Goal: Transaction & Acquisition: Purchase product/service

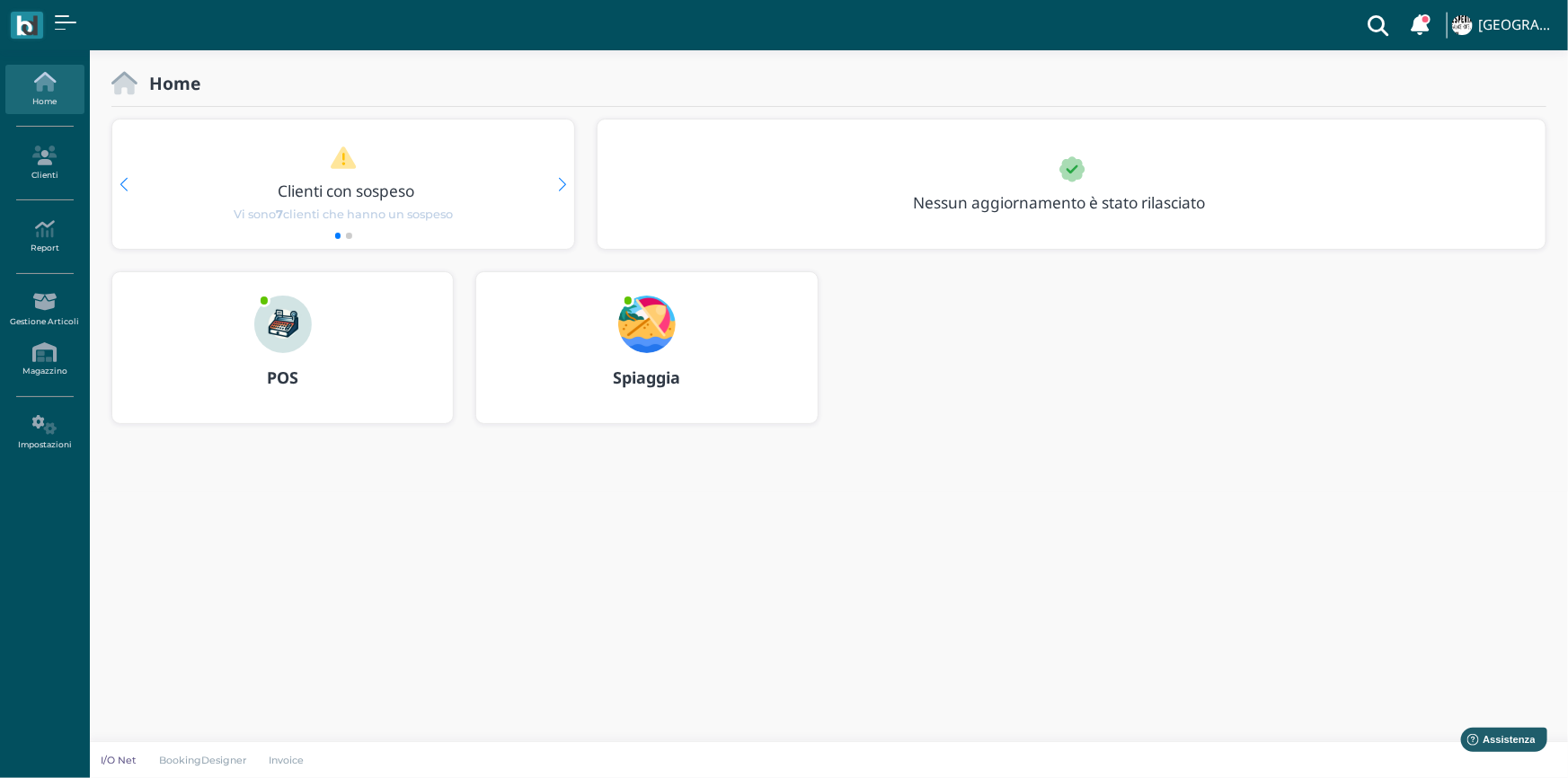
click at [296, 334] on img at bounding box center [282, 324] width 57 height 57
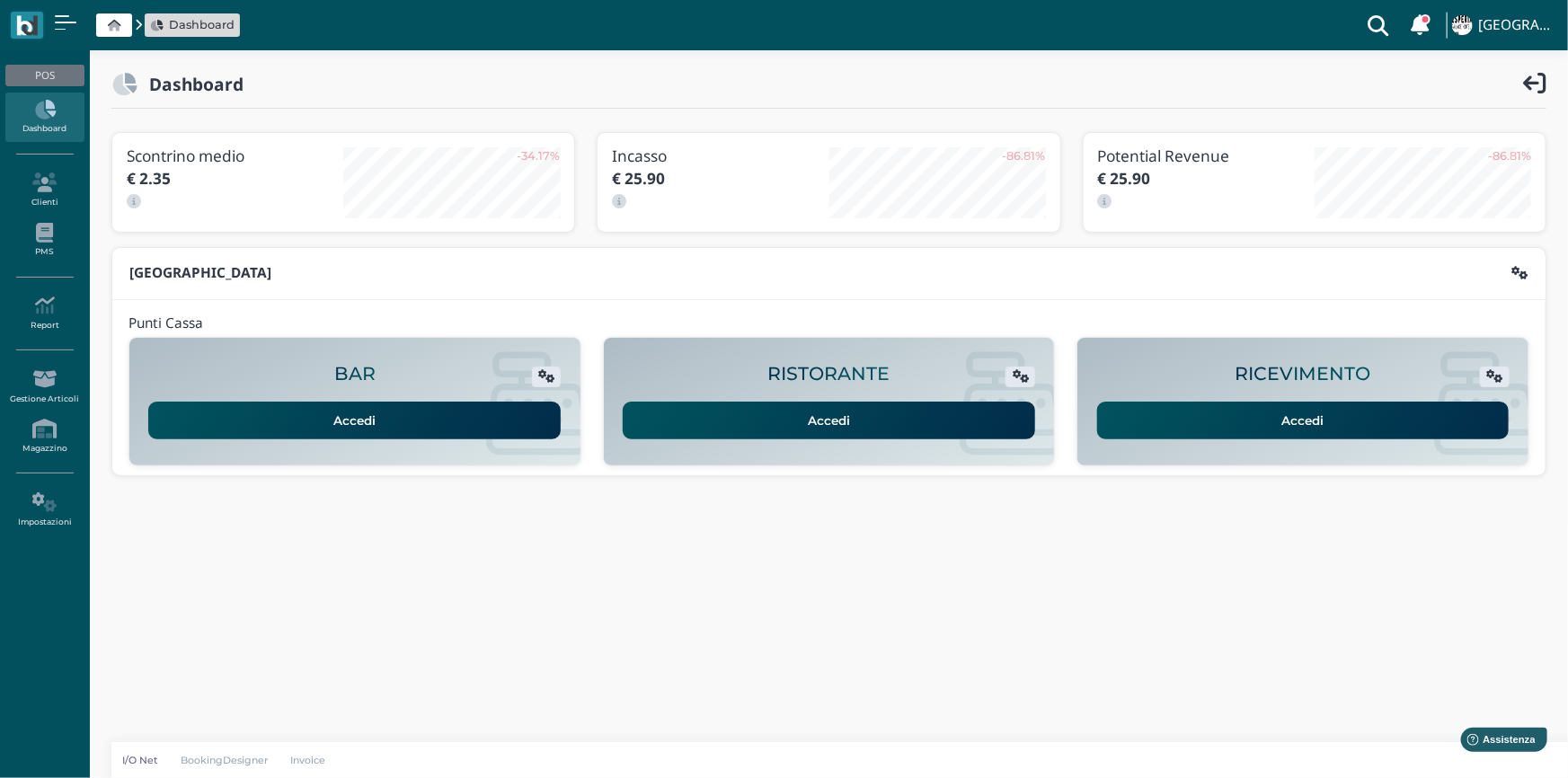
click at [1305, 415] on link "Accedi" at bounding box center [1303, 420] width 413 height 38
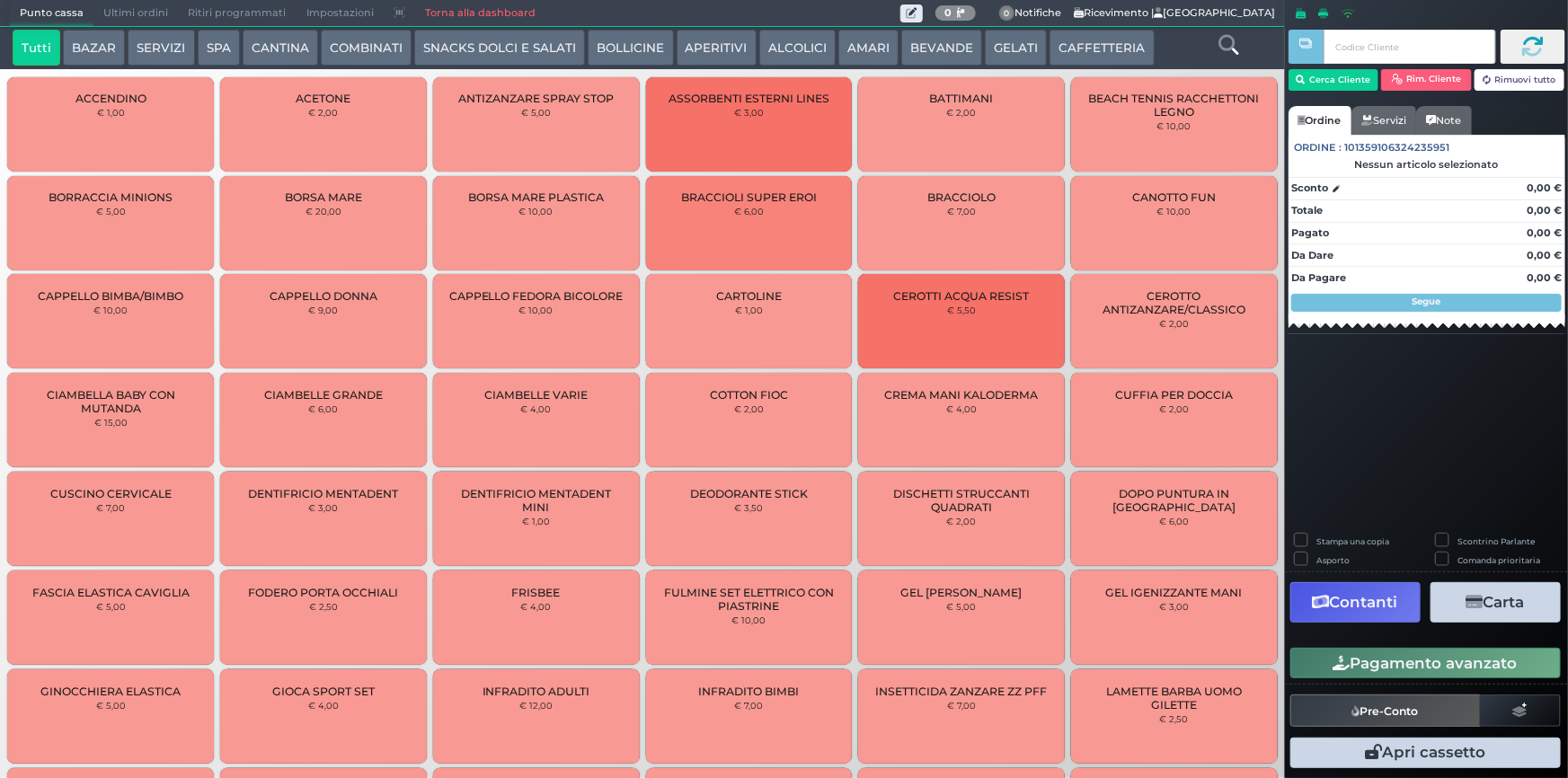
drag, startPoint x: 1096, startPoint y: 51, endPoint x: 1044, endPoint y: 69, distance: 55.0
click at [1094, 51] on button "CAFFETTERIA" at bounding box center [1102, 47] width 105 height 36
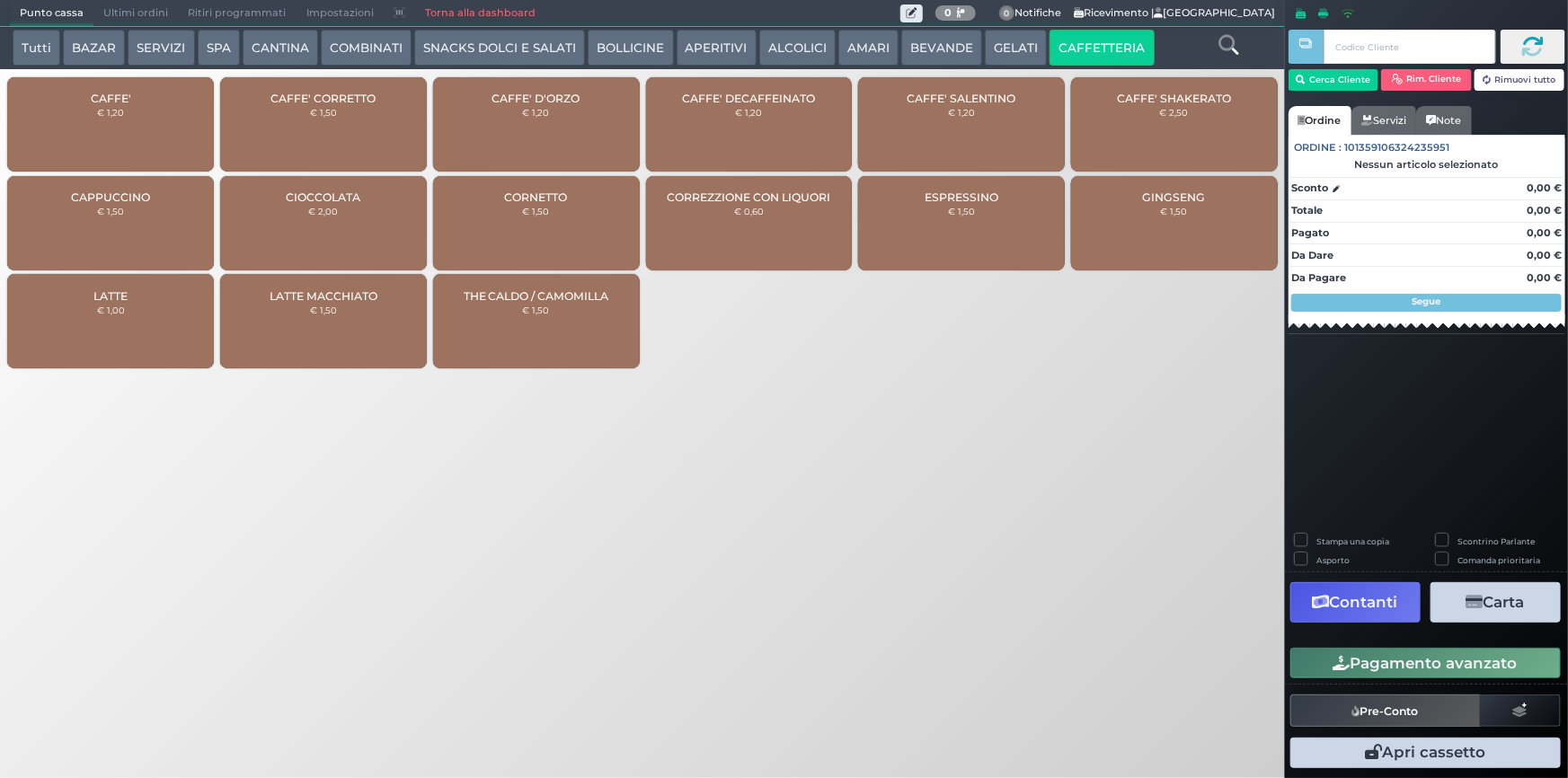
click at [98, 135] on div "CAFFE' € 1,20" at bounding box center [110, 124] width 206 height 94
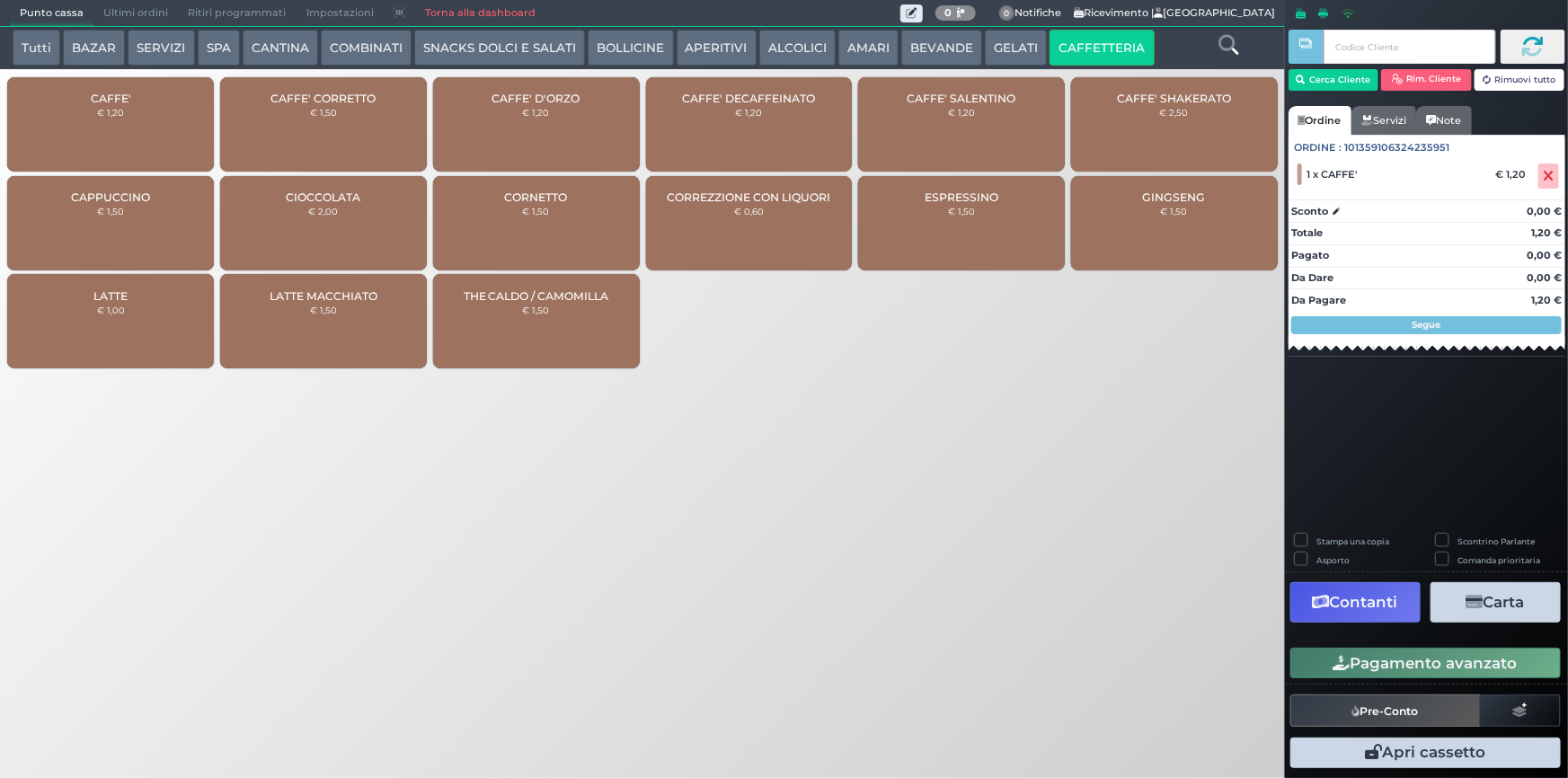
click at [1339, 660] on icon "button" at bounding box center [1342, 664] width 17 height 16
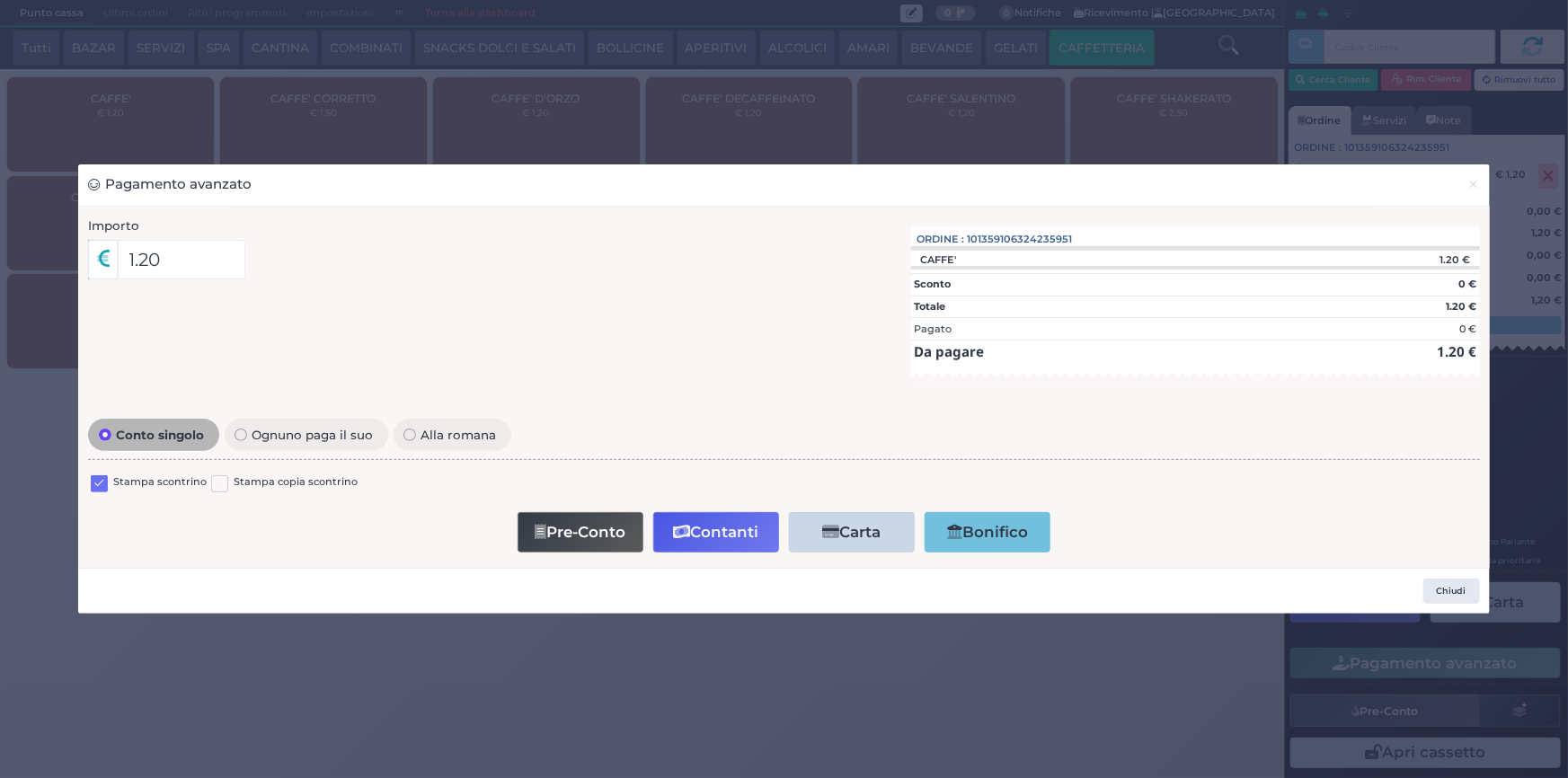
click at [95, 477] on label at bounding box center [100, 484] width 17 height 17
click at [0, 0] on input "checkbox" at bounding box center [0, 0] width 0 height 0
click at [705, 531] on button "Contanti" at bounding box center [716, 533] width 126 height 41
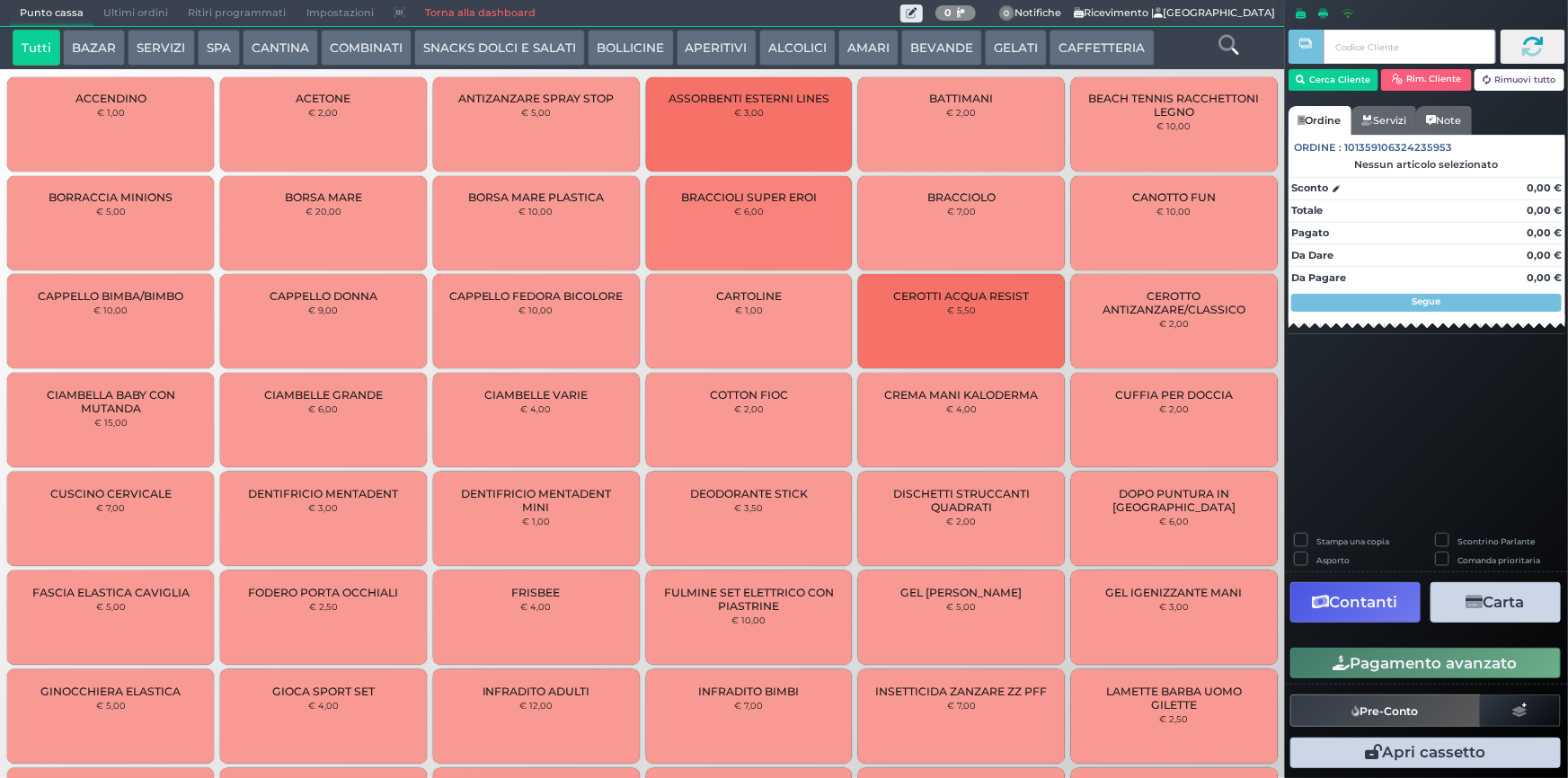
click at [116, 19] on span "Ultimi ordini" at bounding box center [135, 14] width 84 height 25
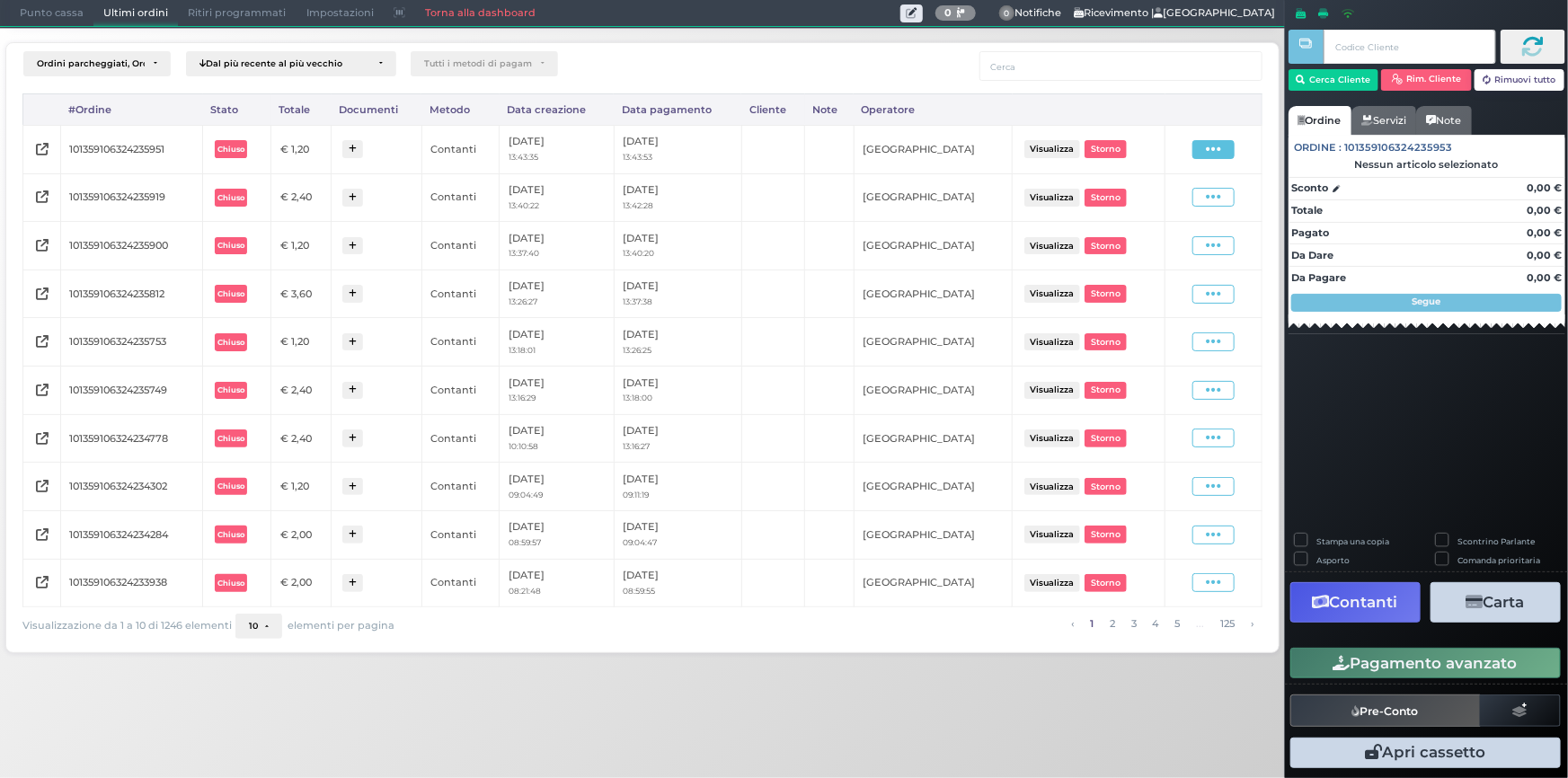
drag, startPoint x: 1201, startPoint y: 149, endPoint x: 1213, endPoint y: 149, distance: 12.0
click at [1213, 149] on span at bounding box center [1214, 149] width 43 height 18
click at [1165, 206] on span "Ristampa Pre-Conto" at bounding box center [1172, 202] width 74 height 31
click at [51, 10] on span "Punto cassa" at bounding box center [51, 14] width 83 height 25
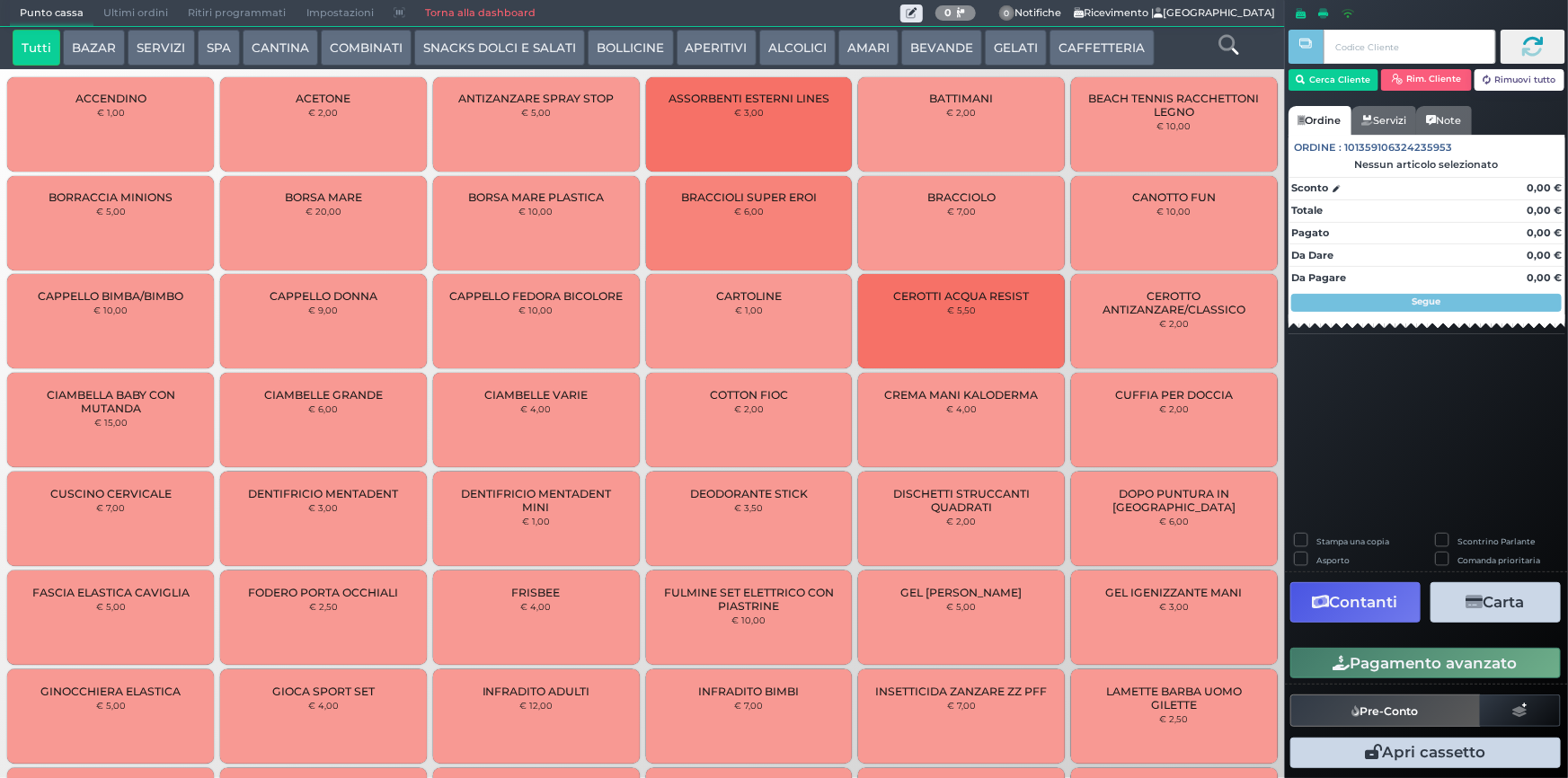
click at [1100, 37] on button "CAFFETTERIA" at bounding box center [1102, 47] width 105 height 36
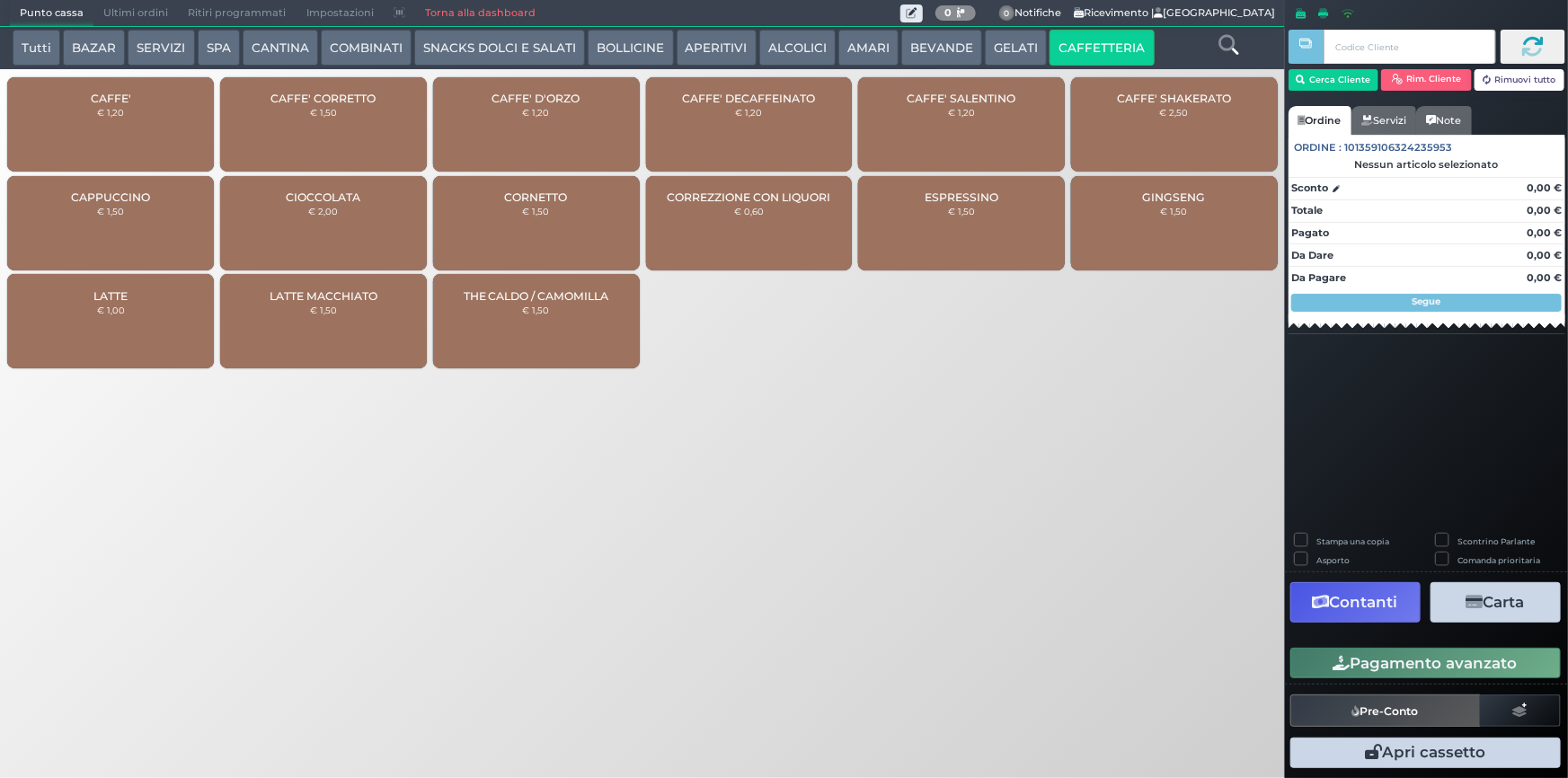
click at [115, 117] on div "CAFFE' € 1,20" at bounding box center [110, 124] width 206 height 94
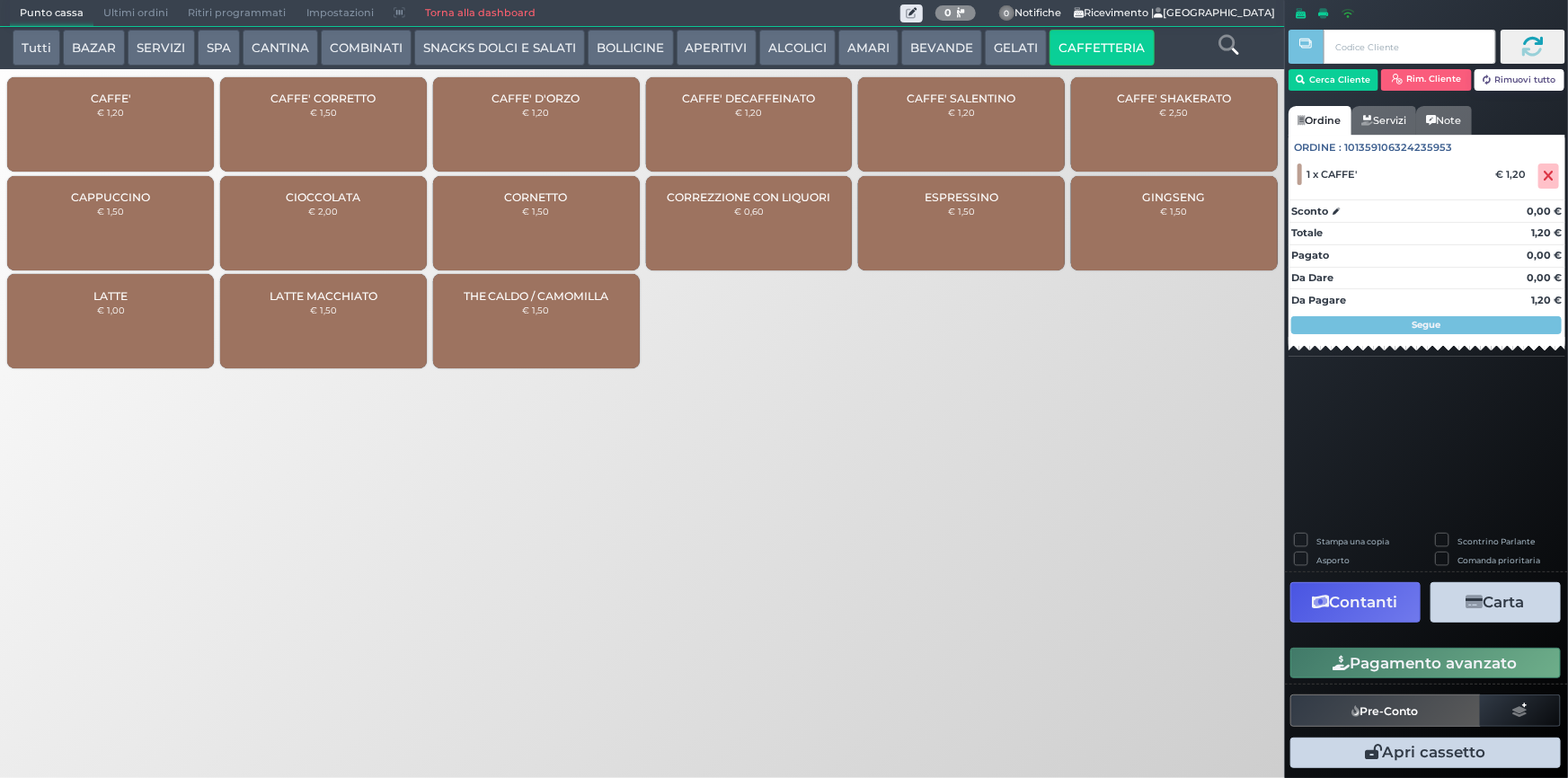
click at [1448, 665] on button "Pagamento avanzato" at bounding box center [1426, 664] width 270 height 31
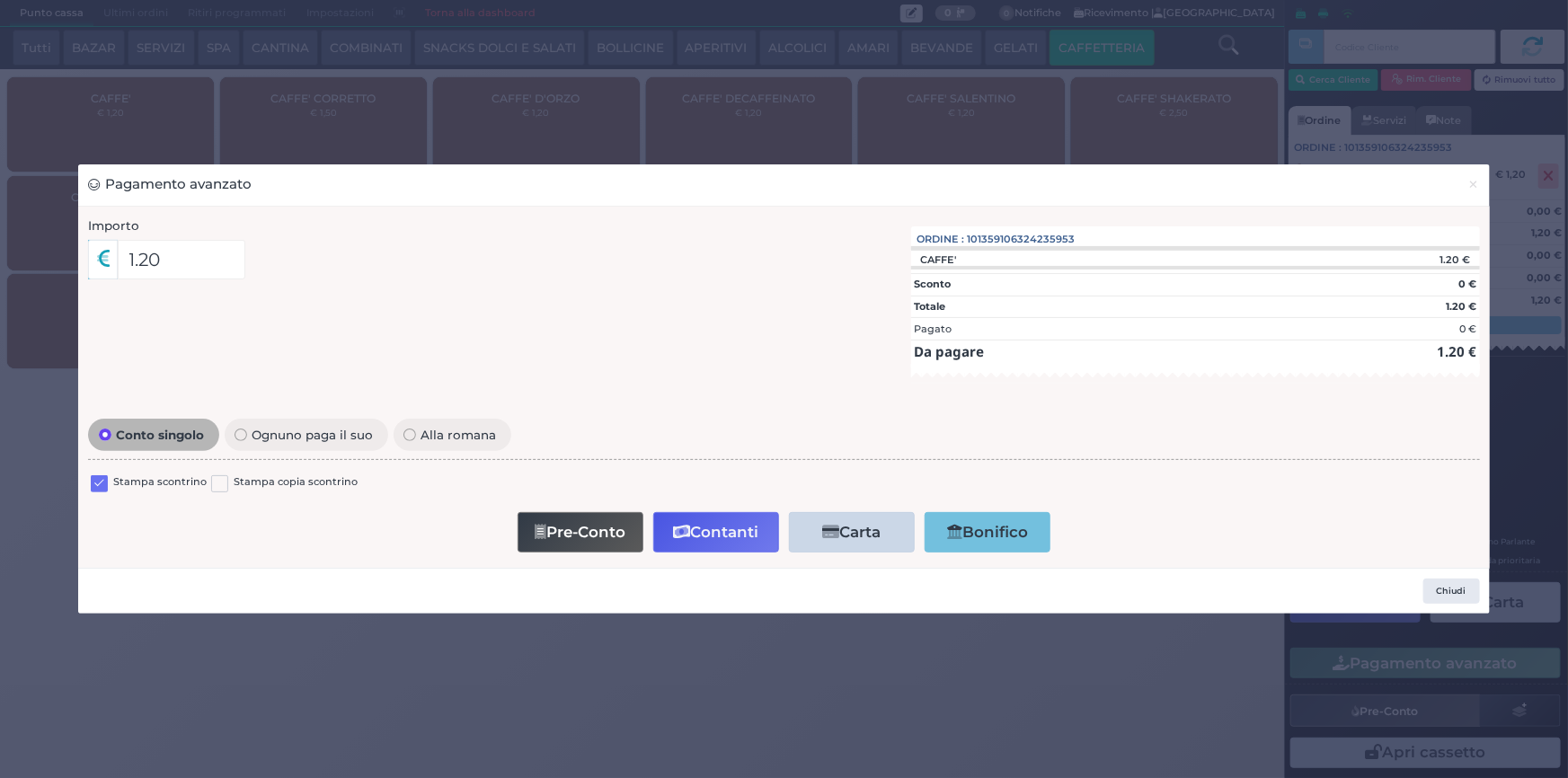
click at [98, 486] on label at bounding box center [100, 484] width 17 height 17
click at [0, 0] on input "checkbox" at bounding box center [0, 0] width 0 height 0
click at [683, 528] on icon "button" at bounding box center [682, 533] width 17 height 16
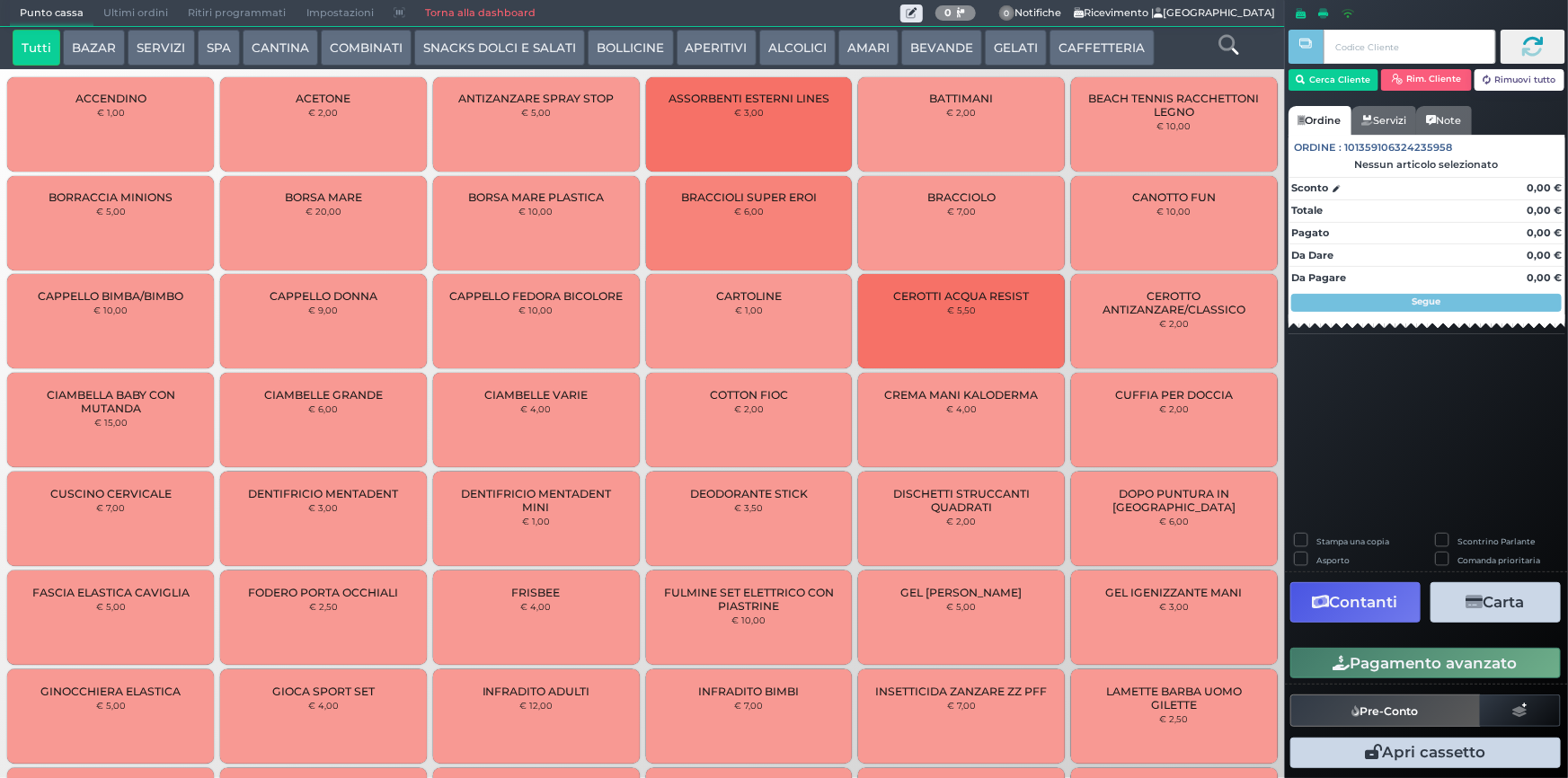
drag, startPoint x: 139, startPoint y: 17, endPoint x: 163, endPoint y: 6, distance: 26.4
click at [139, 16] on span "Ultimi ordini" at bounding box center [135, 14] width 84 height 25
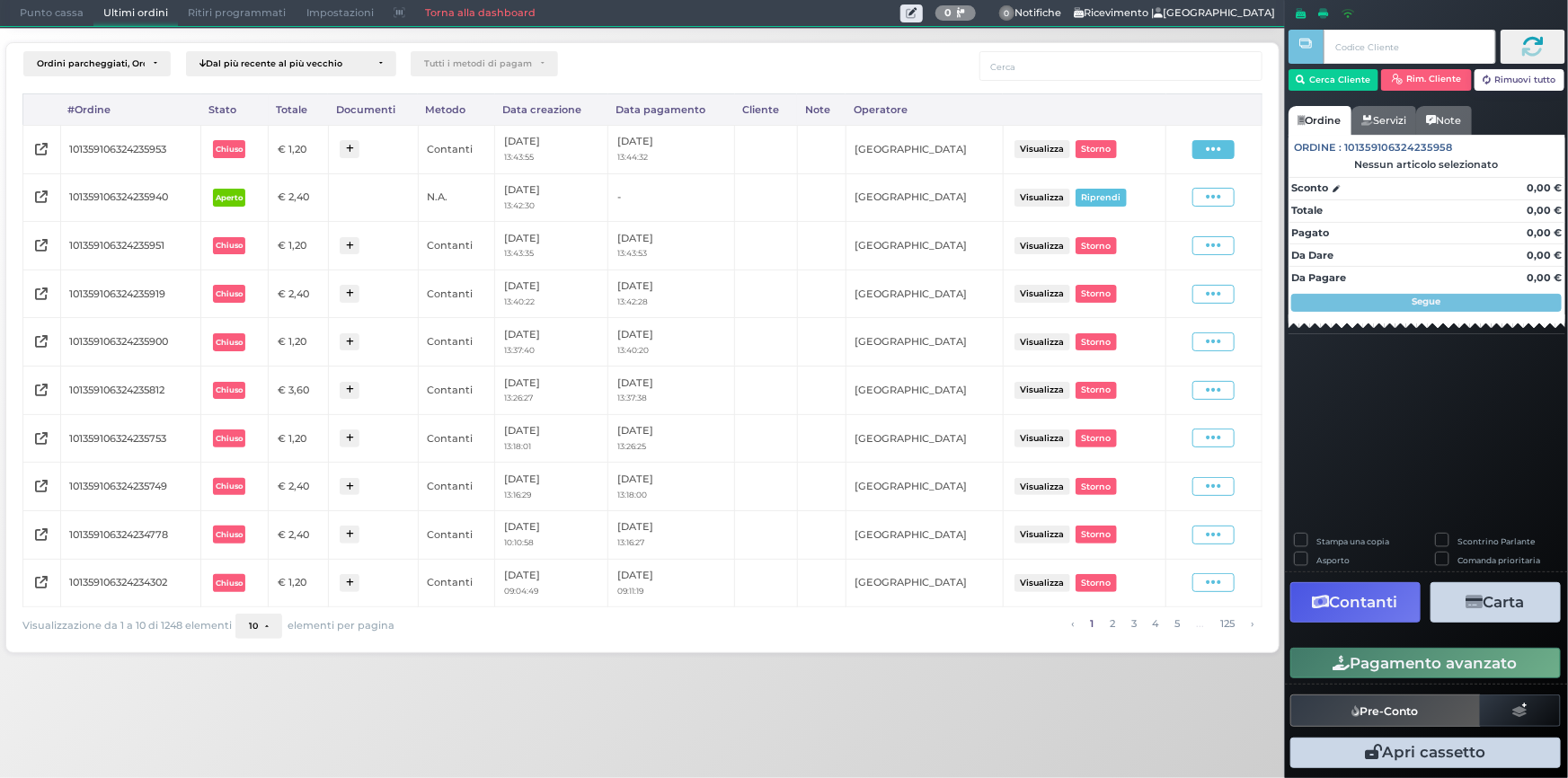
click at [1220, 154] on icon at bounding box center [1213, 150] width 16 height 17
click at [1150, 203] on span "Ristampa Pre-Conto" at bounding box center [1174, 202] width 74 height 31
click at [52, 9] on span "Punto cassa" at bounding box center [51, 14] width 83 height 25
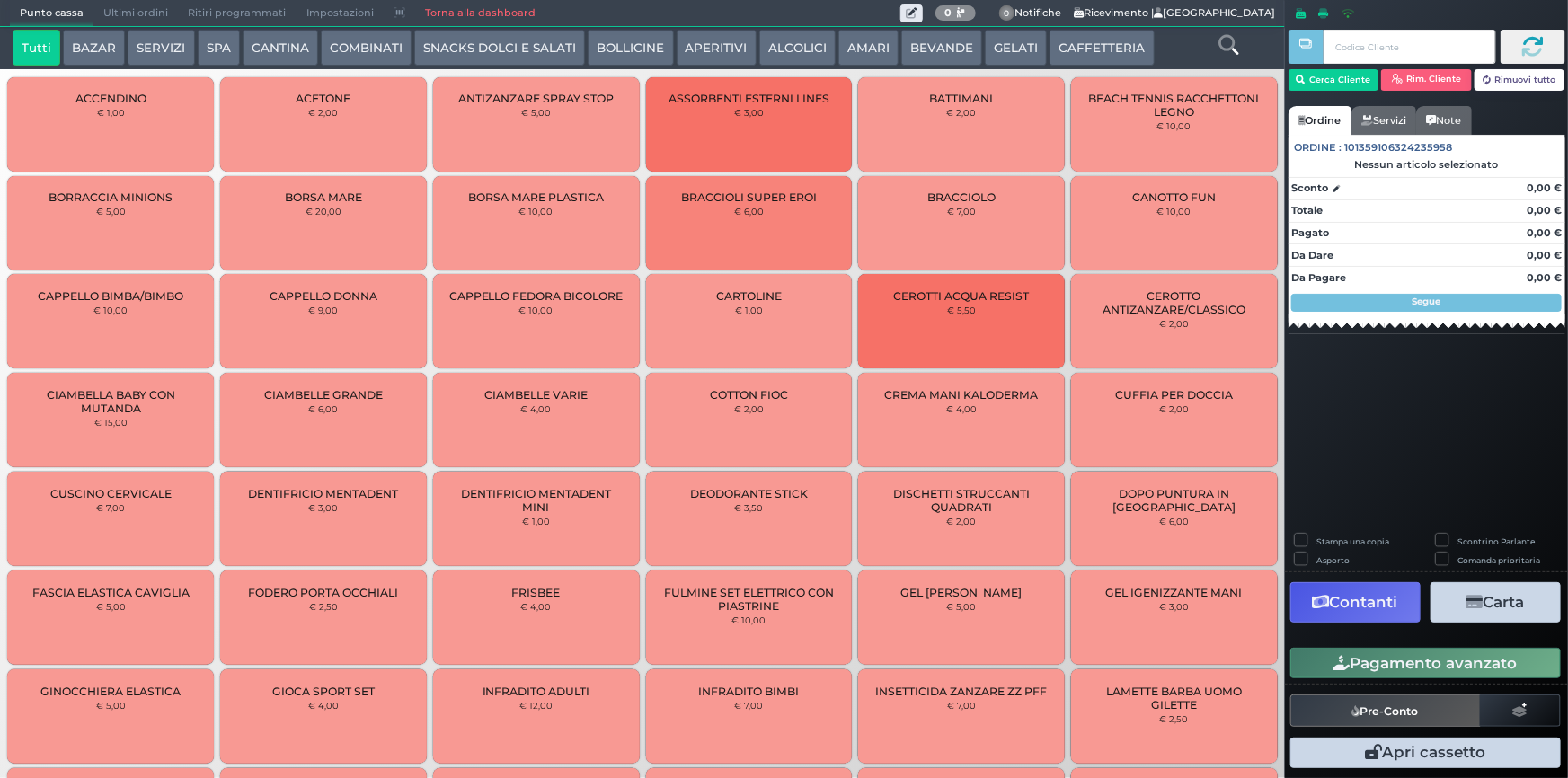
click at [1096, 30] on button "CAFFETTERIA" at bounding box center [1102, 47] width 105 height 36
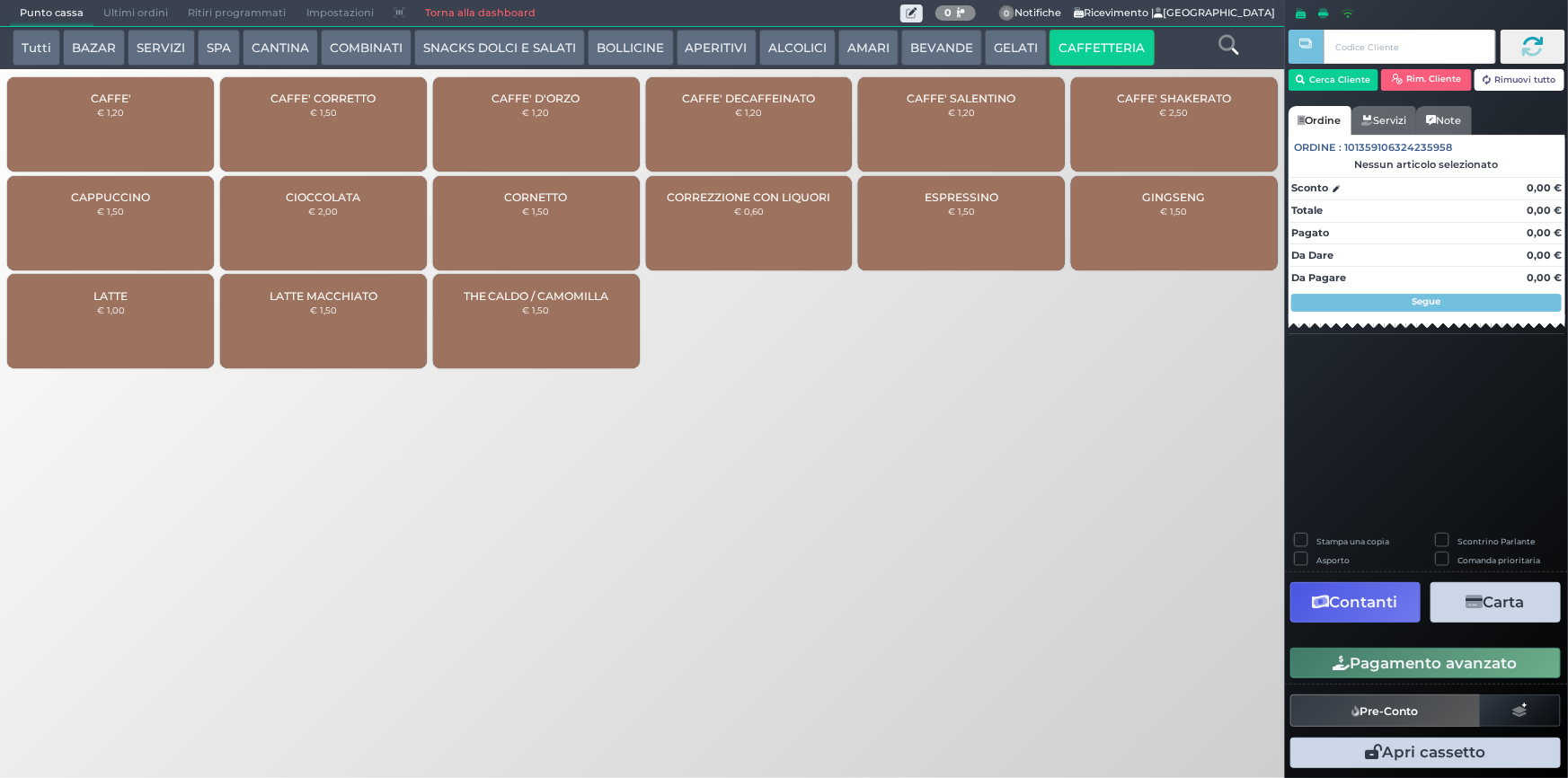
click at [105, 109] on small "€ 1,20" at bounding box center [110, 111] width 27 height 11
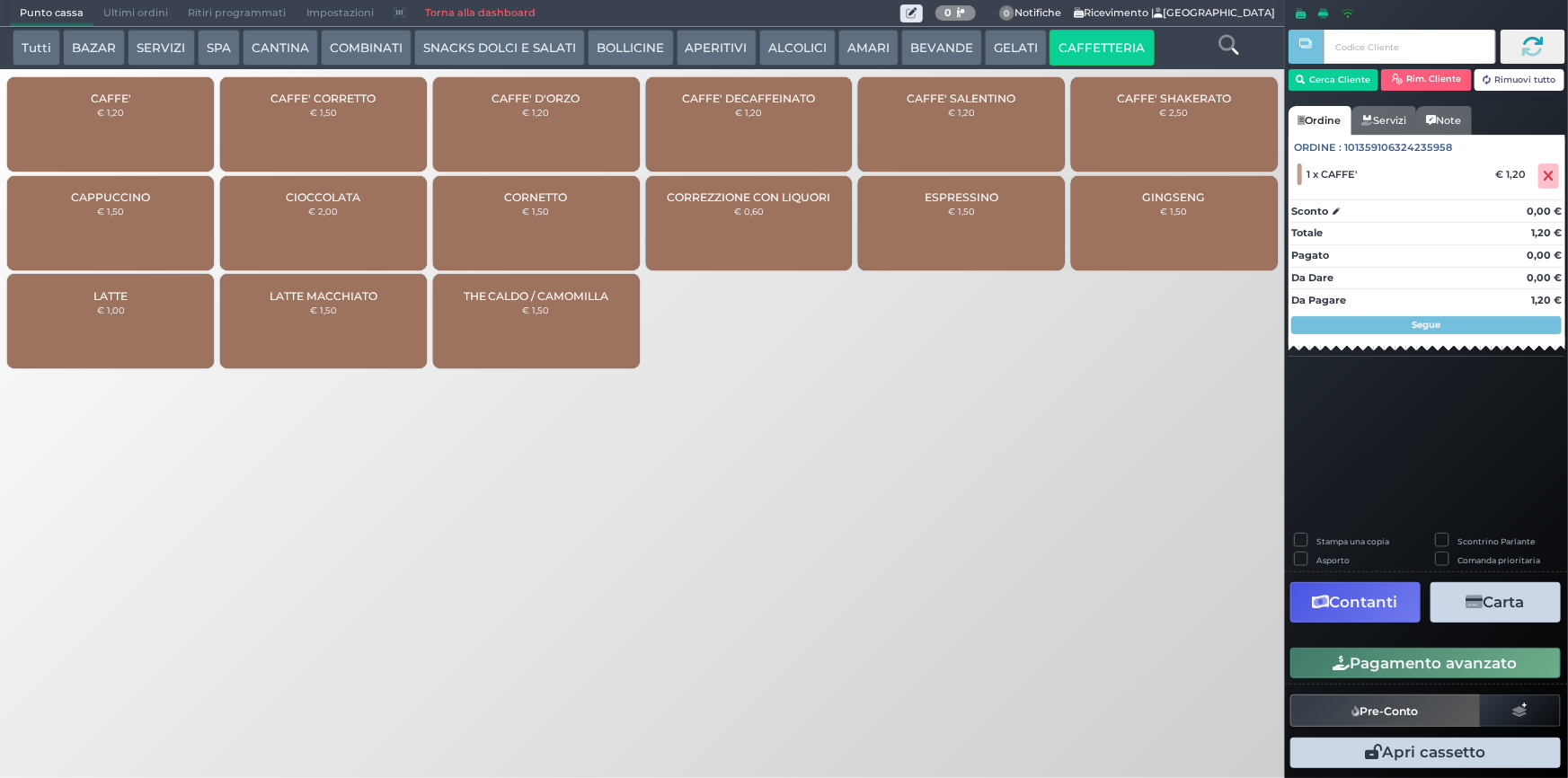
click at [1427, 669] on button "Pagamento avanzato" at bounding box center [1426, 664] width 270 height 31
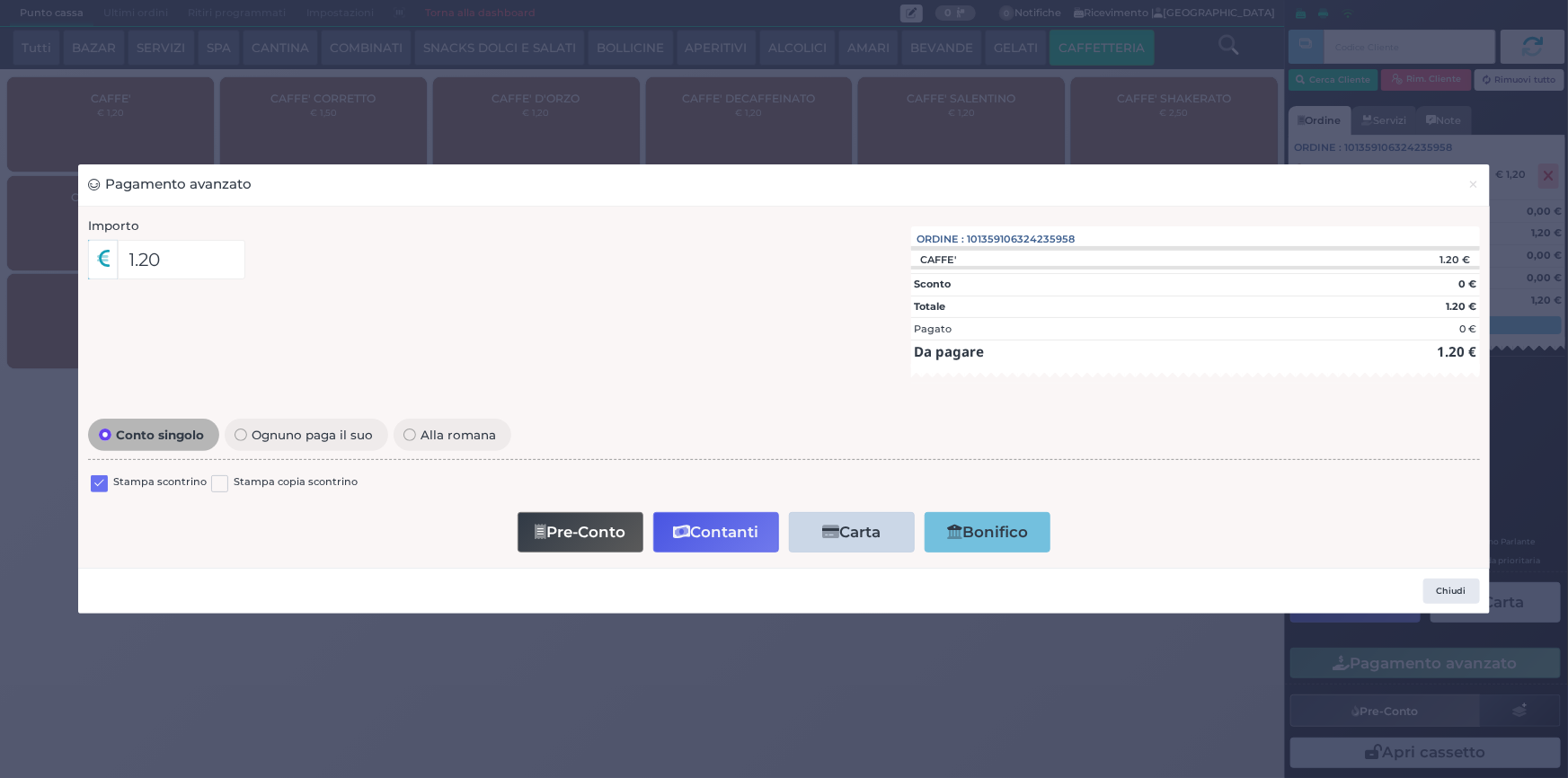
click at [94, 483] on label at bounding box center [100, 484] width 17 height 17
click at [0, 0] on input "checkbox" at bounding box center [0, 0] width 0 height 0
click at [692, 527] on button "Contanti" at bounding box center [716, 533] width 126 height 41
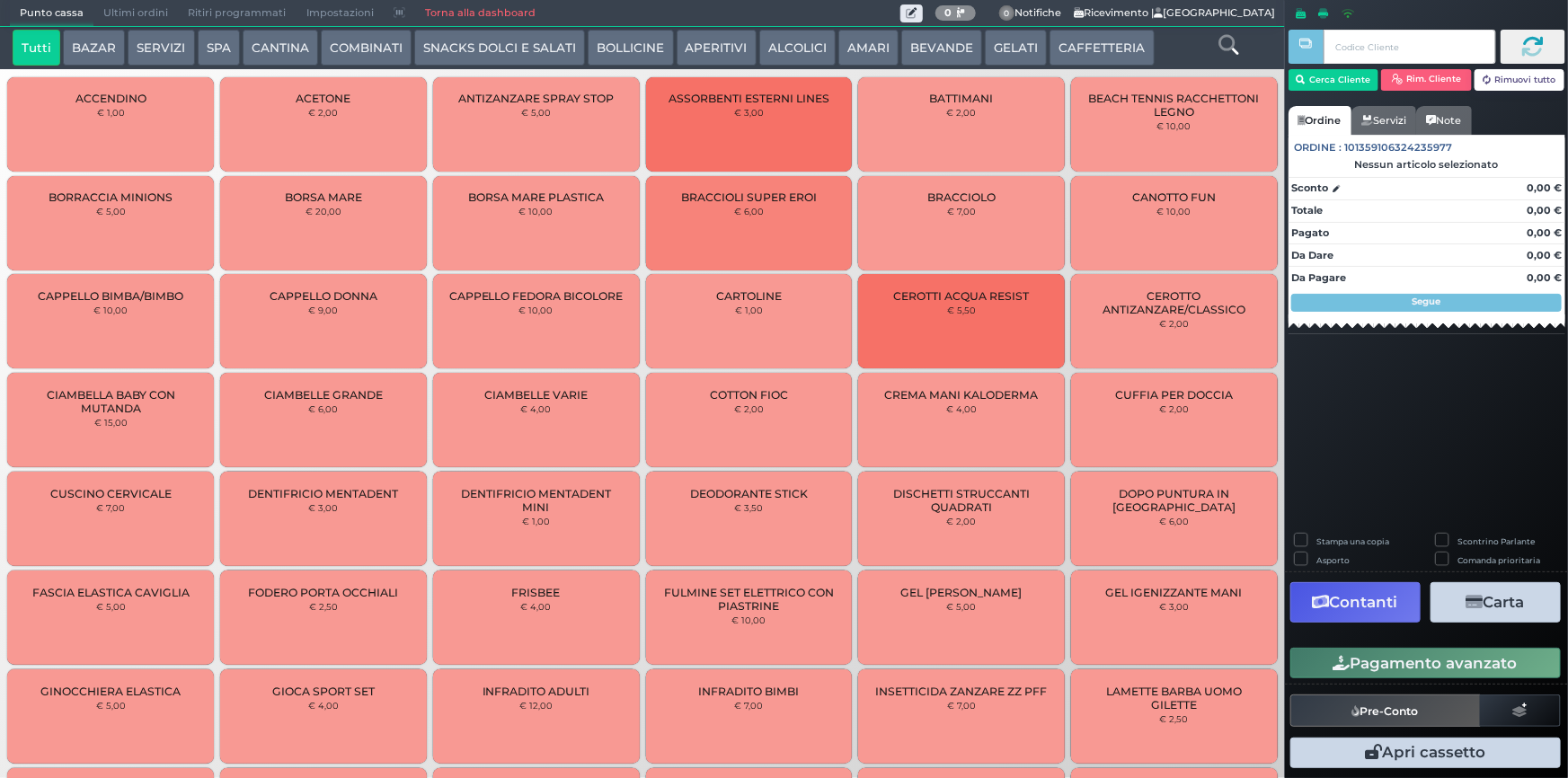
click at [129, 14] on span "Ultimi ordini" at bounding box center [135, 14] width 84 height 25
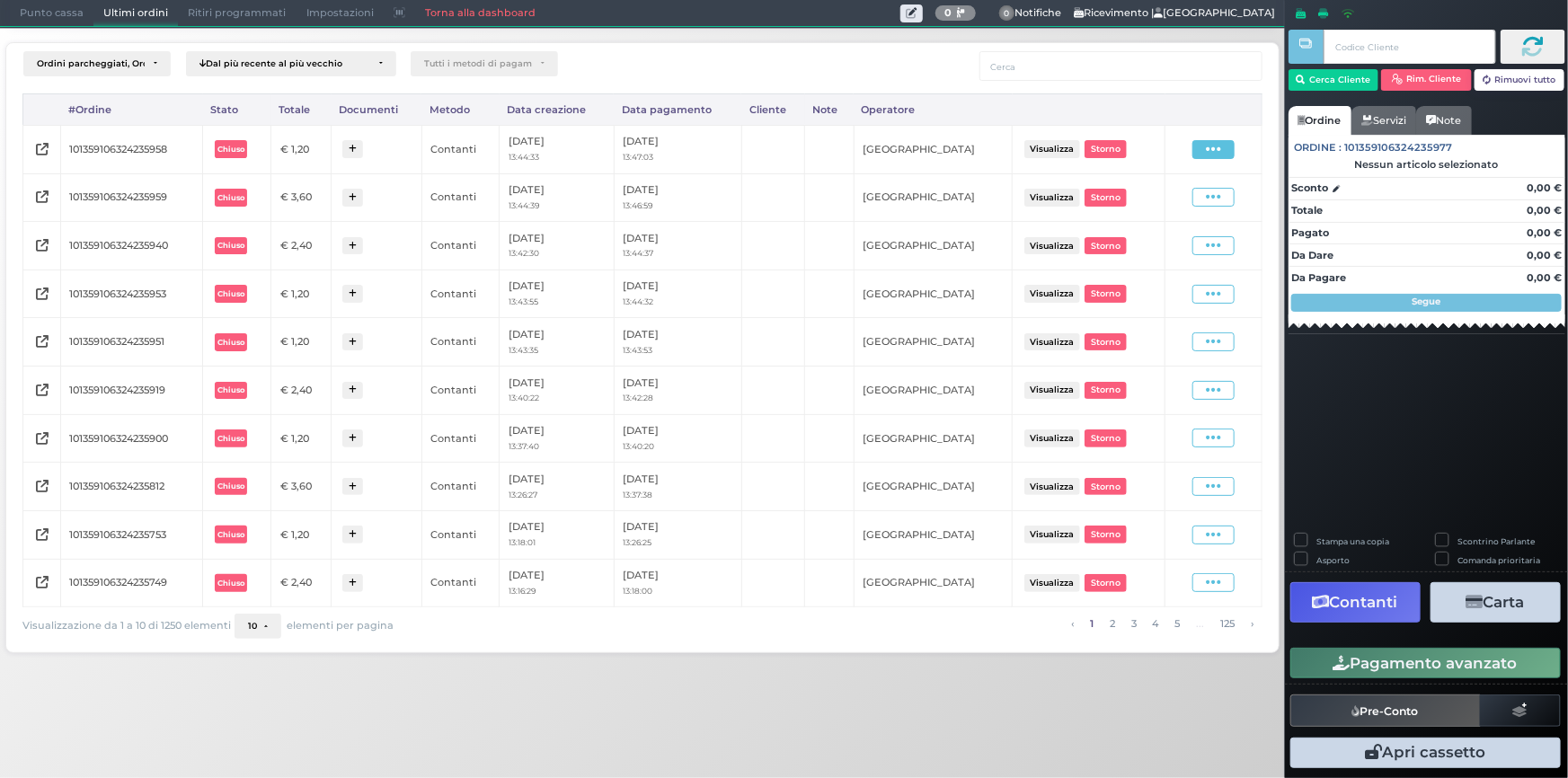
click at [1221, 143] on icon at bounding box center [1213, 150] width 16 height 17
click at [1175, 205] on span "Ristampa Pre-Conto" at bounding box center [1172, 202] width 74 height 31
